Goal: Obtain resource: Download file/media

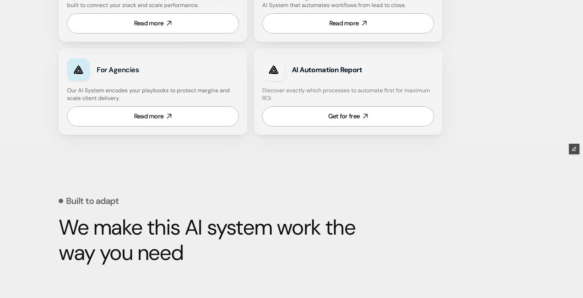
scroll to position [502, 0]
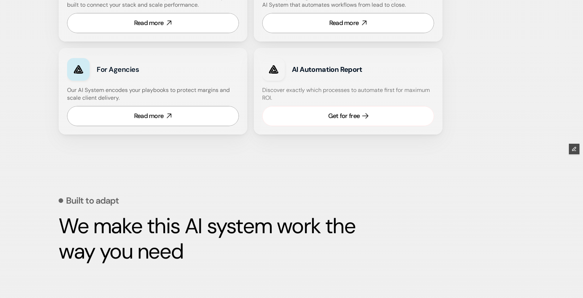
click at [319, 116] on link "Get for free" at bounding box center [348, 116] width 172 height 20
